Goal: Find specific page/section: Find specific page/section

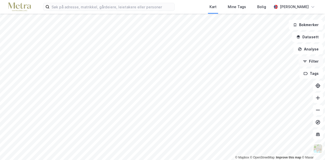
click at [312, 64] on button "Filter" at bounding box center [311, 61] width 24 height 10
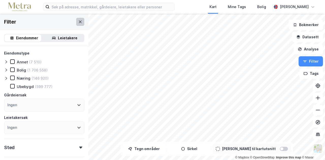
click at [78, 21] on icon at bounding box center [80, 22] width 4 height 4
